Goal: Information Seeking & Learning: Learn about a topic

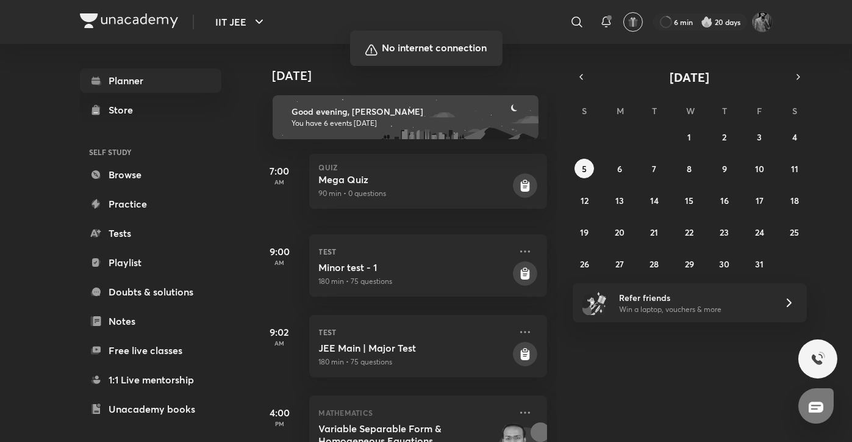
click at [20, 418] on div at bounding box center [426, 221] width 852 height 442
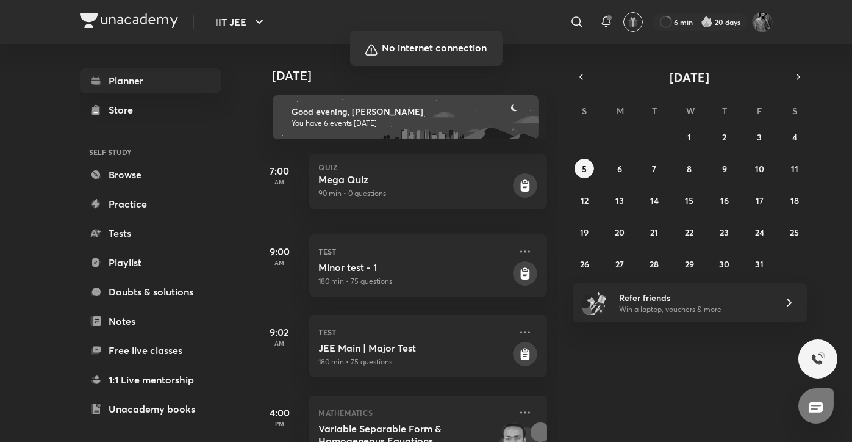
click at [12, 395] on div at bounding box center [426, 221] width 852 height 442
click at [20, 420] on div at bounding box center [426, 221] width 852 height 442
drag, startPoint x: 99, startPoint y: 207, endPoint x: 706, endPoint y: 214, distance: 606.9
